Goal: Find specific page/section: Find specific page/section

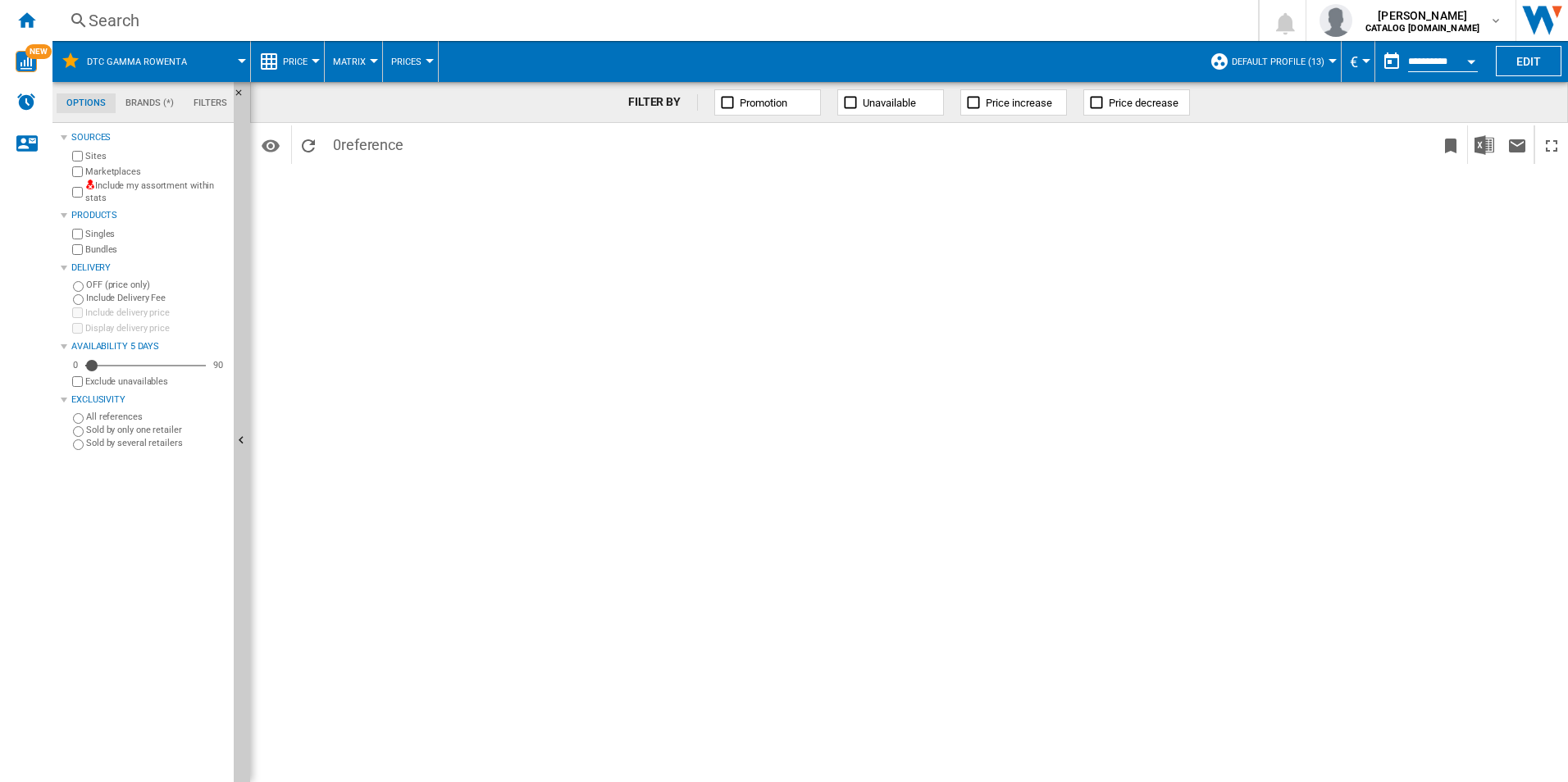
click at [80, 57] on div "DTC Gamma Rowenta" at bounding box center [151, 61] width 181 height 41
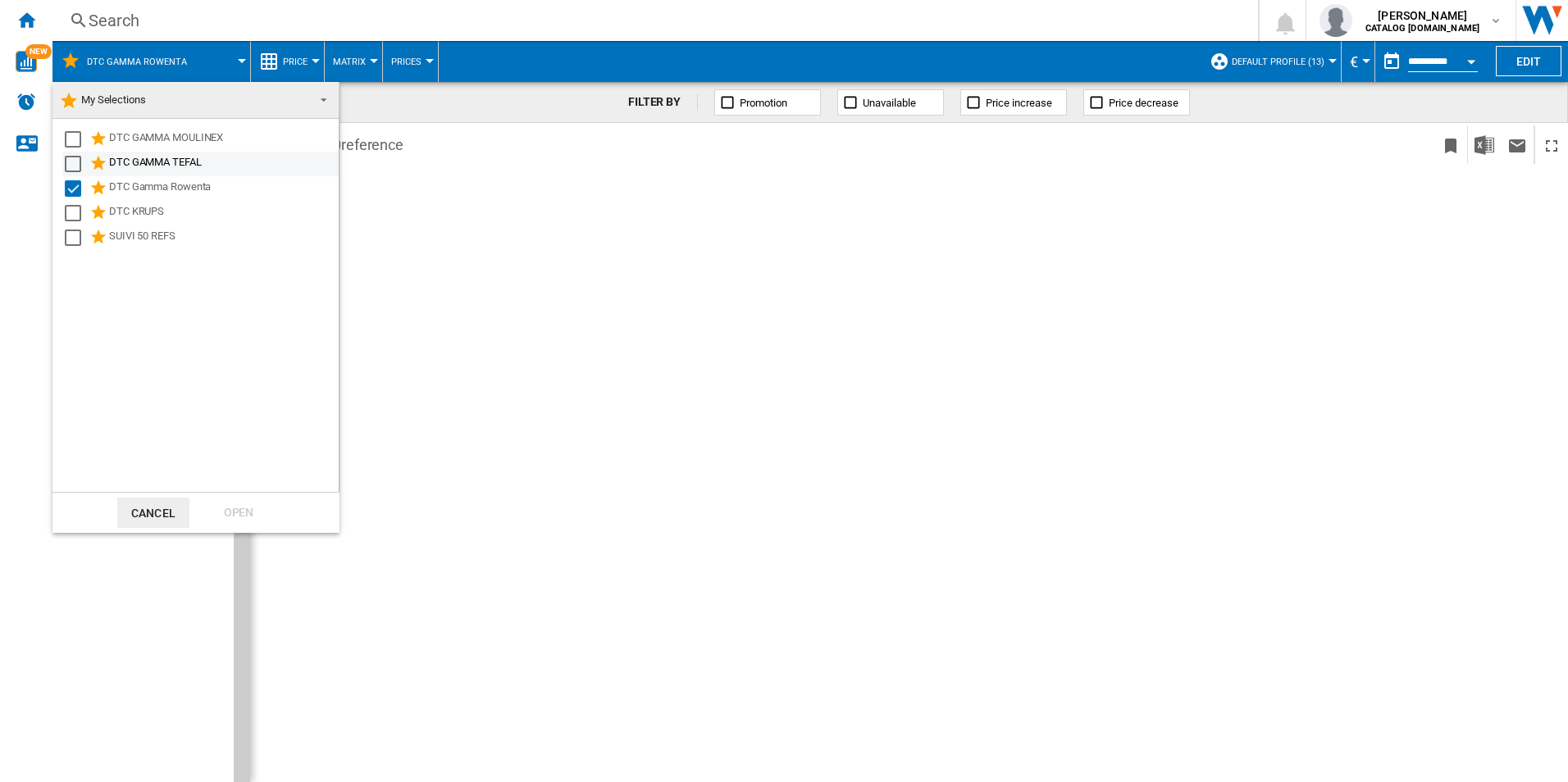
click at [124, 163] on div "DTC GAMMA TEFAL" at bounding box center [222, 164] width 228 height 20
click at [249, 514] on div "Open" at bounding box center [238, 513] width 72 height 30
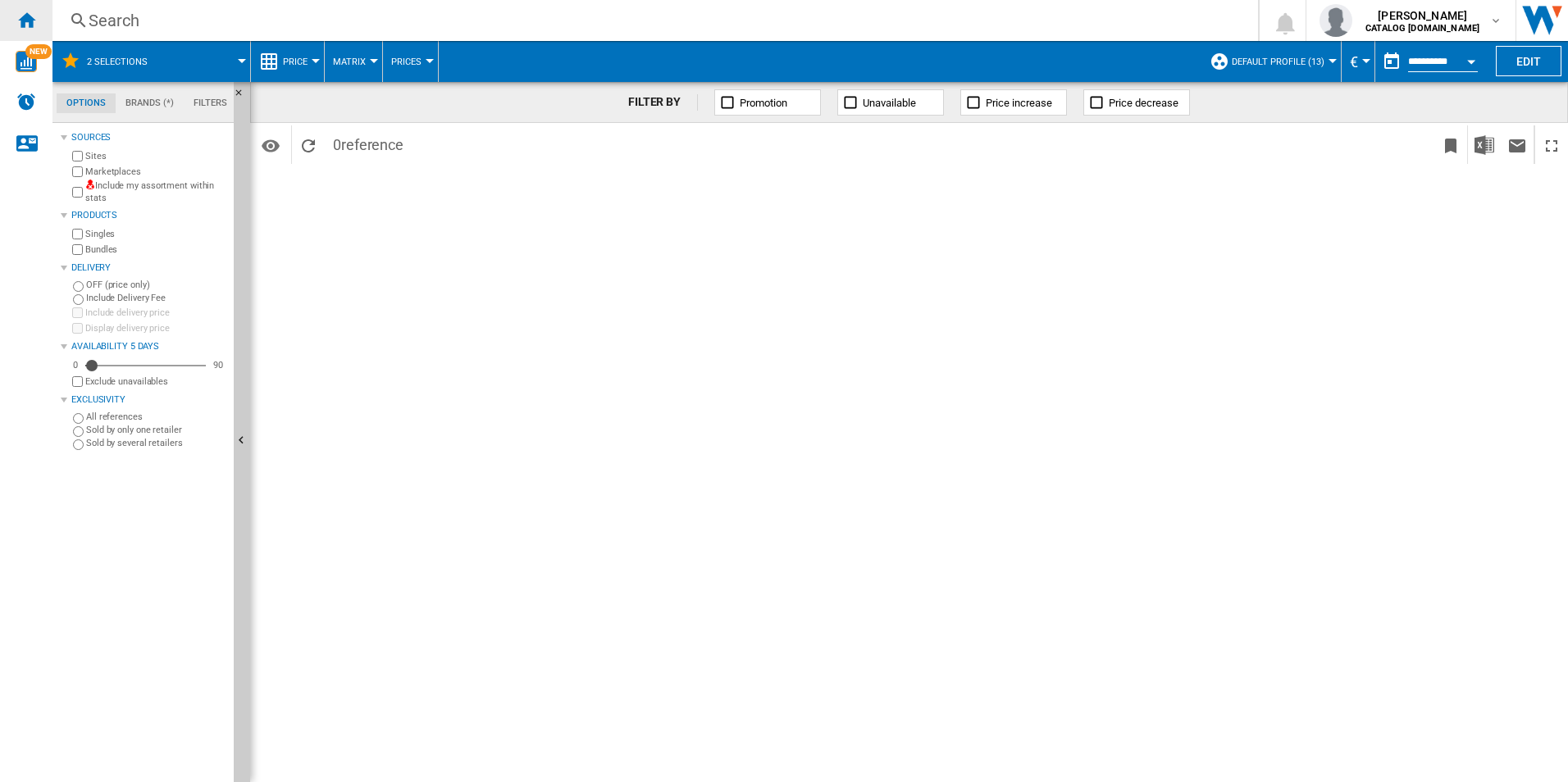
click at [16, 21] on div "Home" at bounding box center [26, 20] width 52 height 41
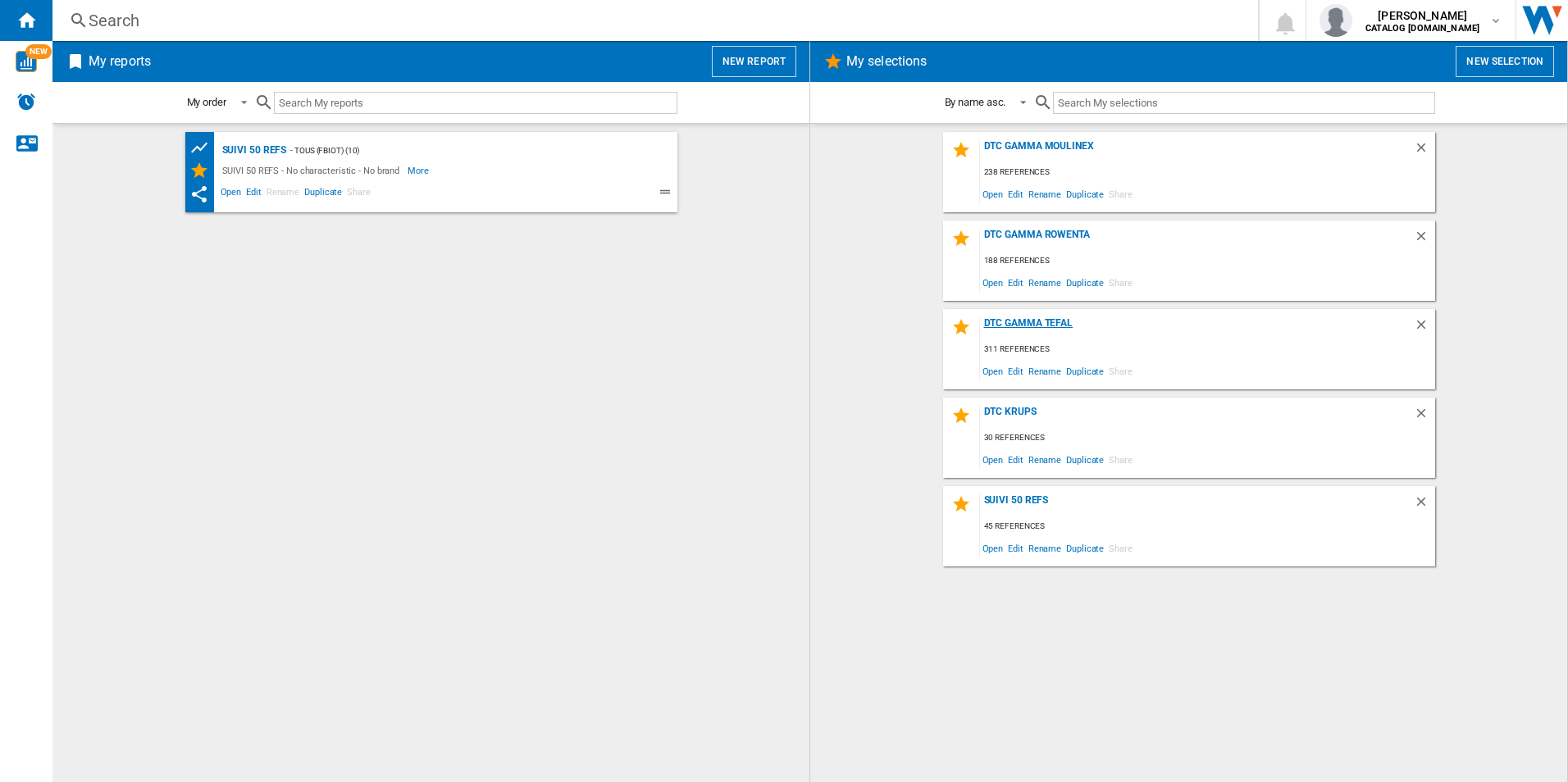
click at [1033, 322] on div "DTC GAMMA TEFAL" at bounding box center [1197, 328] width 434 height 22
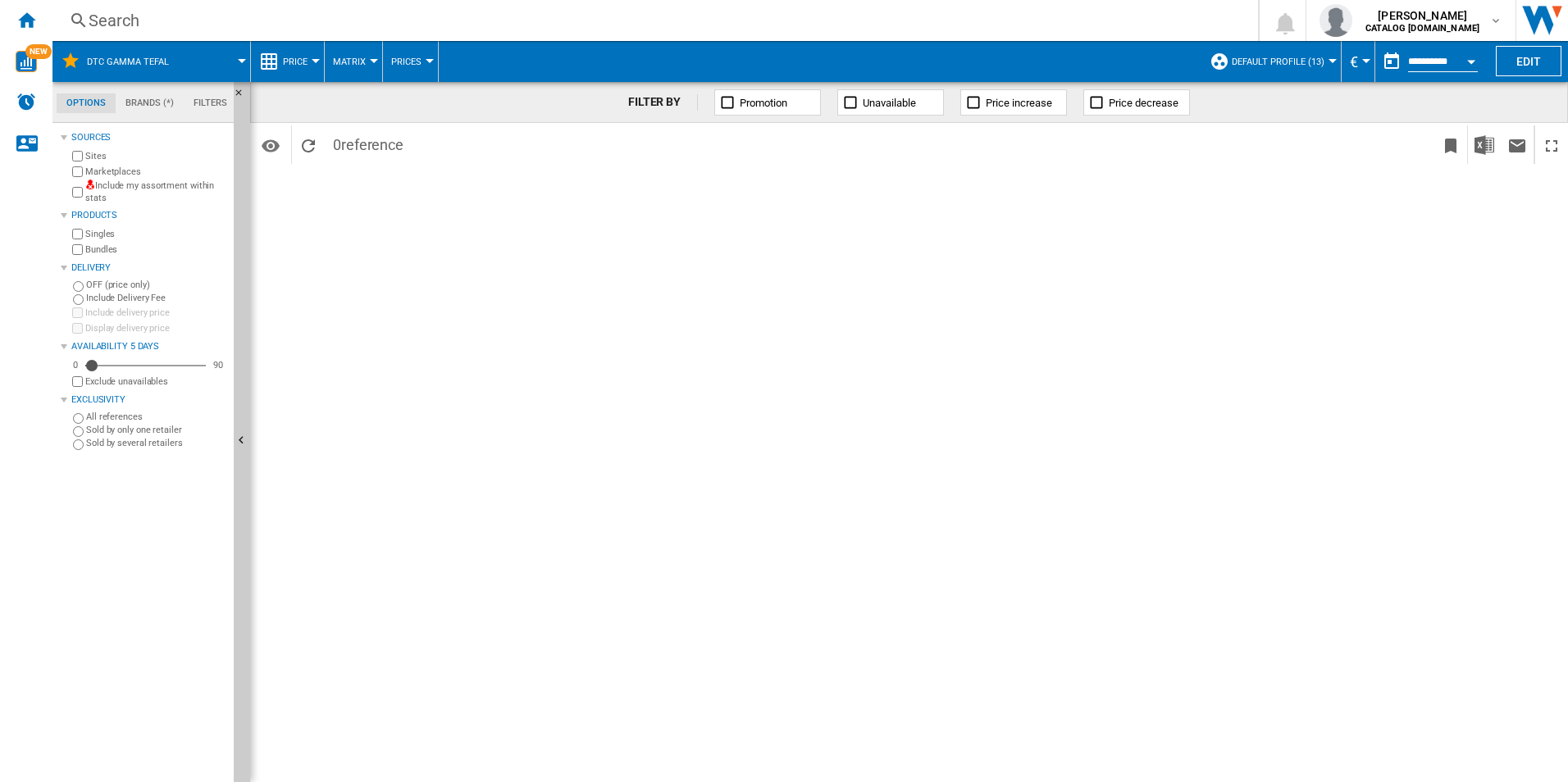
click at [104, 23] on div "Search" at bounding box center [652, 20] width 1127 height 23
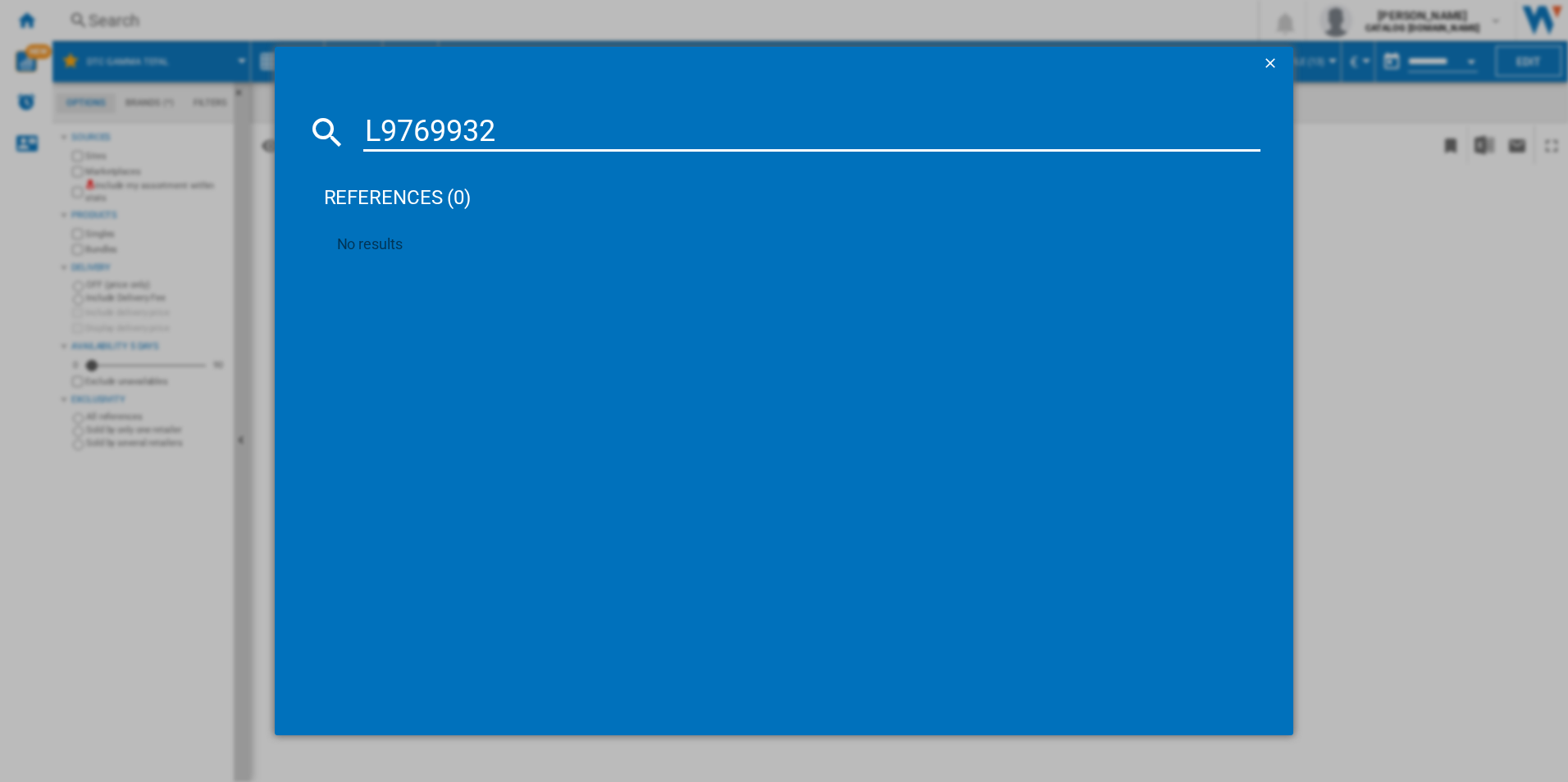
type input "L9769932"
